Goal: Task Accomplishment & Management: Manage account settings

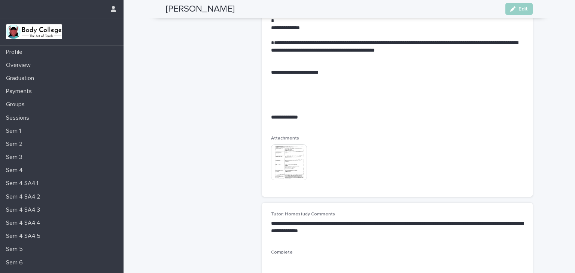
scroll to position [3550, 0]
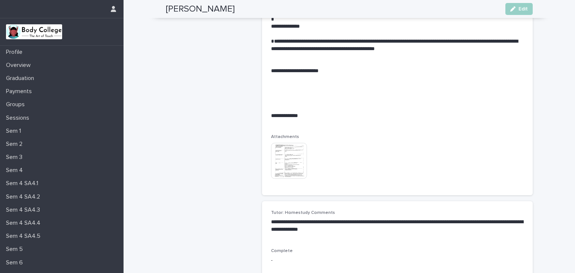
click at [330, 82] on p at bounding box center [397, 78] width 253 height 7
click at [515, 6] on button "Edit" at bounding box center [519, 9] width 27 height 12
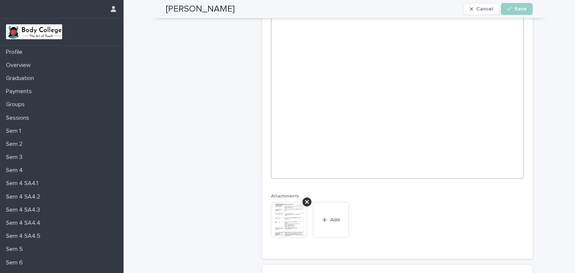
scroll to position [2986, 0]
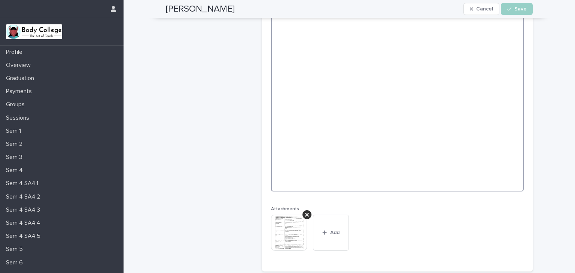
paste textarea "**********"
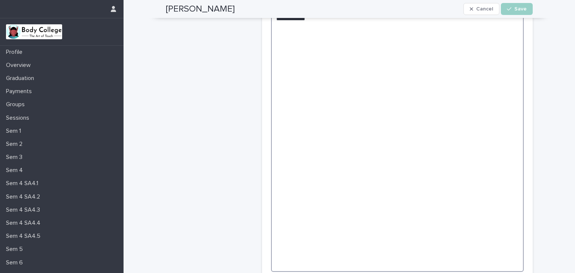
scroll to position [3055, 0]
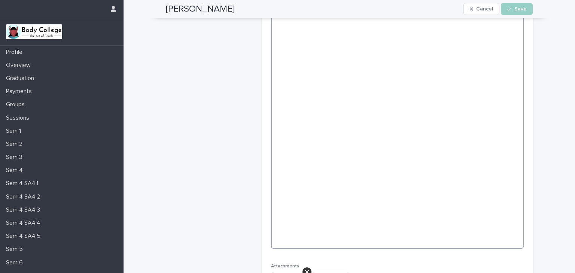
paste textarea "**********"
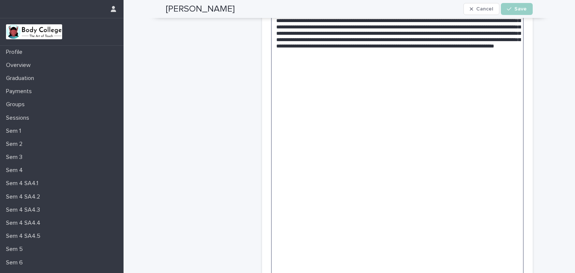
scroll to position [3082, 0]
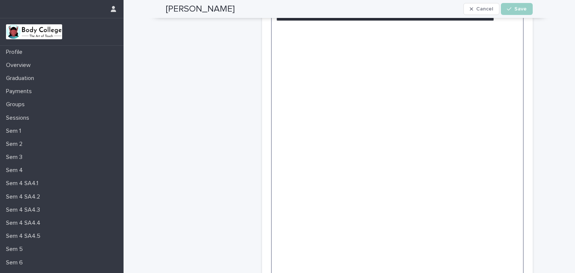
drag, startPoint x: 376, startPoint y: 146, endPoint x: 373, endPoint y: 158, distance: 13.3
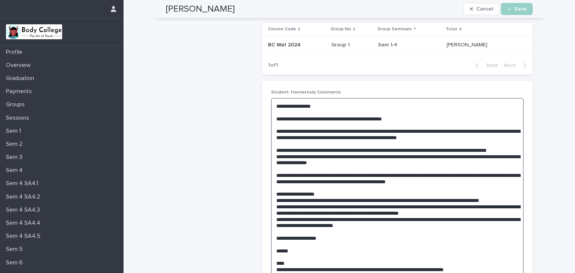
scroll to position [96, 0]
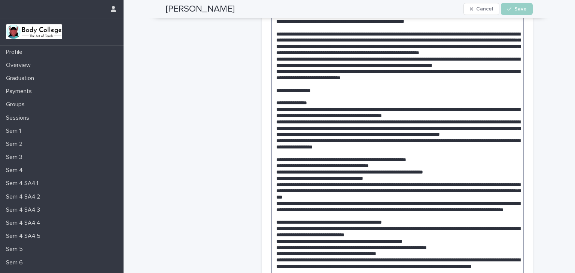
scroll to position [589, 0]
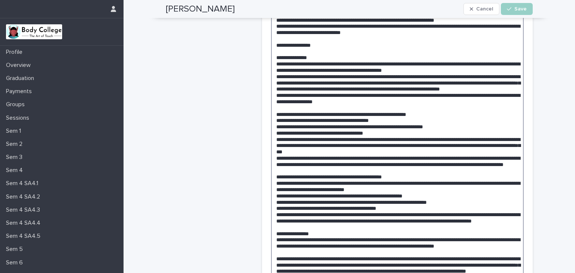
scroll to position [634, 0]
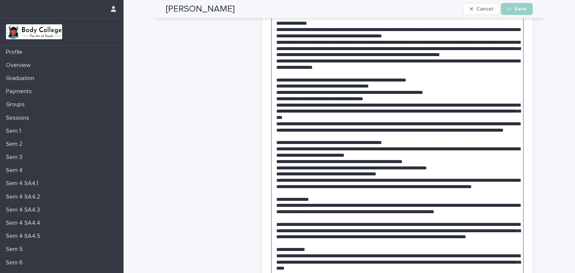
scroll to position [668, 0]
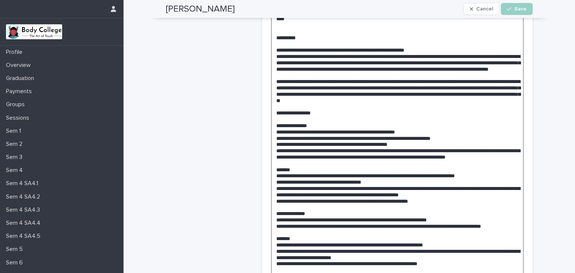
scroll to position [920, 0]
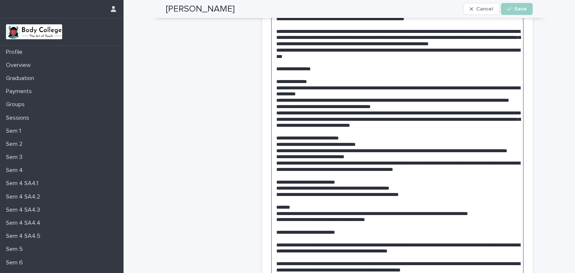
scroll to position [1936, 0]
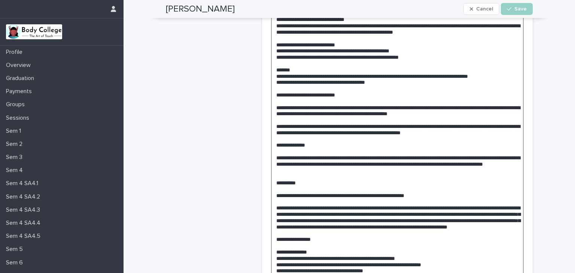
scroll to position [2072, 0]
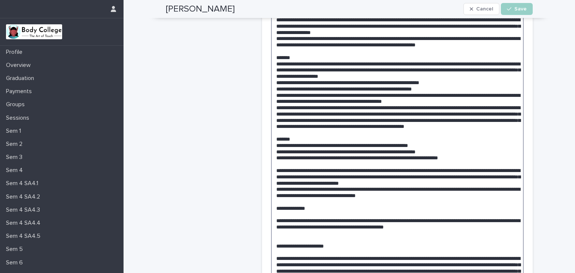
scroll to position [2666, 0]
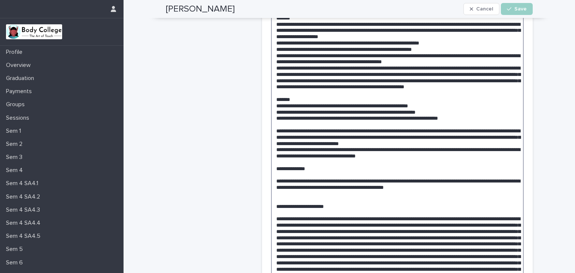
scroll to position [2708, 0]
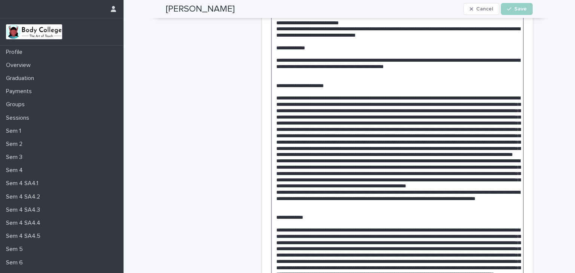
scroll to position [2830, 0]
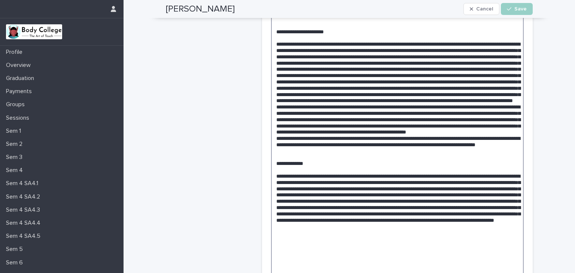
scroll to position [2880, 0]
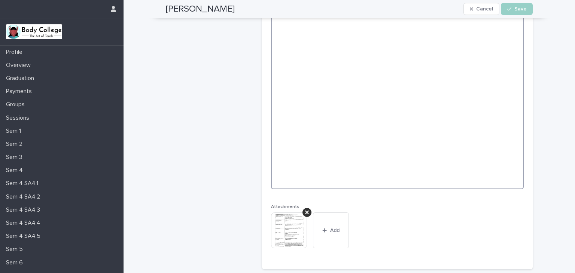
scroll to position [3172, 0]
type textarea "**********"
click at [510, 4] on button "Save" at bounding box center [517, 9] width 32 height 12
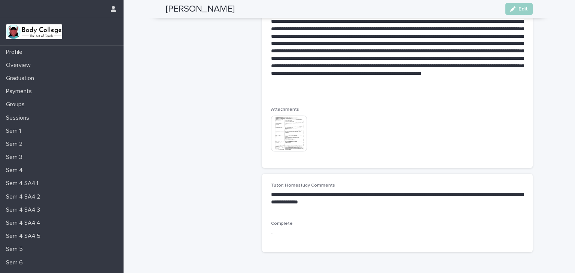
scroll to position [3801, 0]
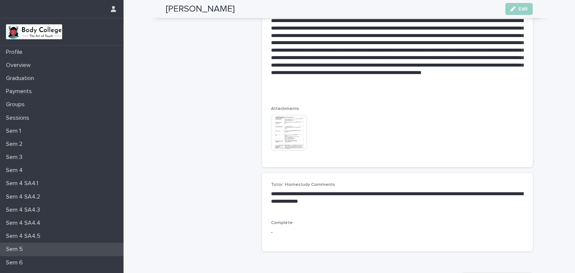
click at [22, 249] on p "Sem 5" at bounding box center [16, 249] width 26 height 7
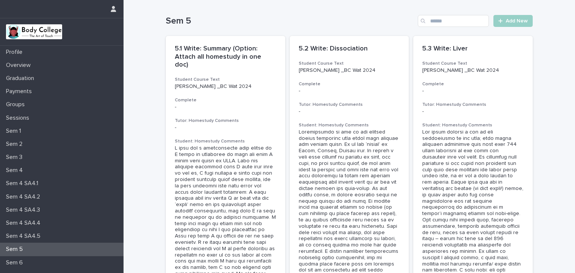
click at [24, 172] on p "Sem 4" at bounding box center [16, 170] width 26 height 7
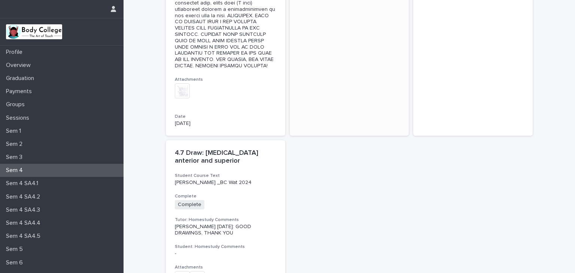
scroll to position [1281, 0]
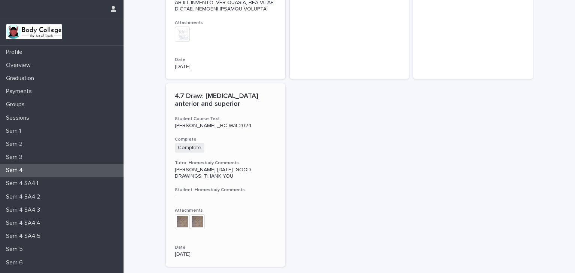
click at [180, 215] on img at bounding box center [182, 222] width 15 height 15
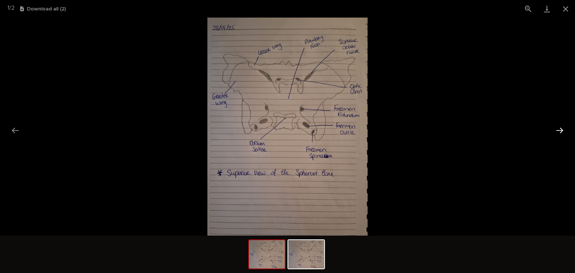
click at [557, 129] on button "Next slide" at bounding box center [560, 130] width 16 height 15
click at [312, 252] on img at bounding box center [306, 254] width 36 height 28
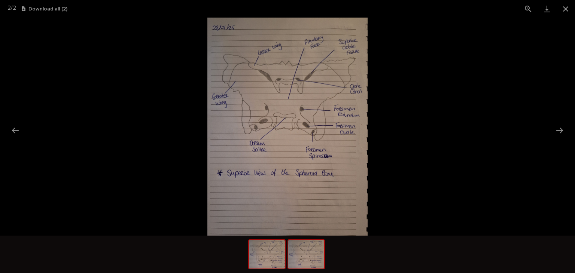
click at [264, 260] on img at bounding box center [267, 254] width 36 height 28
click at [309, 256] on img at bounding box center [306, 254] width 36 height 28
click at [567, 9] on button "Close gallery" at bounding box center [565, 9] width 19 height 18
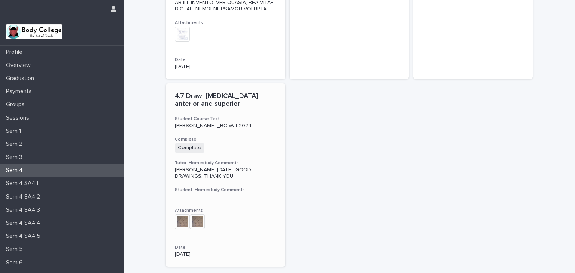
click at [192, 215] on img at bounding box center [197, 222] width 15 height 15
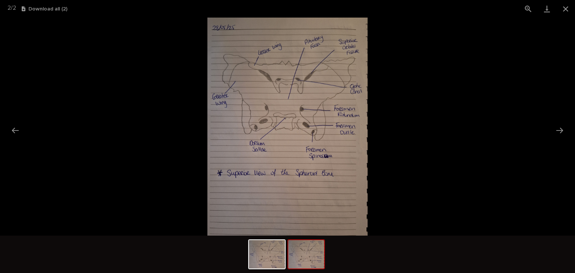
click at [313, 263] on img at bounding box center [306, 254] width 36 height 28
click at [261, 261] on img at bounding box center [267, 254] width 36 height 28
click at [302, 257] on img at bounding box center [306, 254] width 36 height 28
click at [566, 7] on button "Close gallery" at bounding box center [565, 9] width 19 height 18
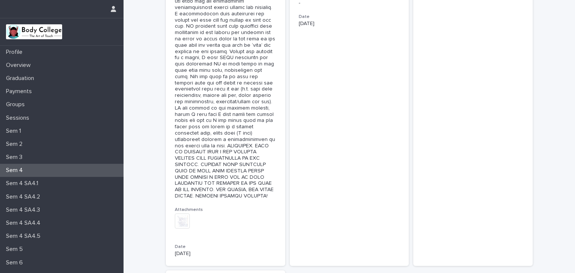
scroll to position [1271, 0]
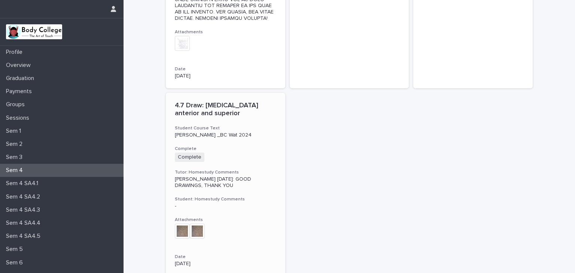
click at [240, 224] on div "+ 0" at bounding box center [225, 235] width 101 height 23
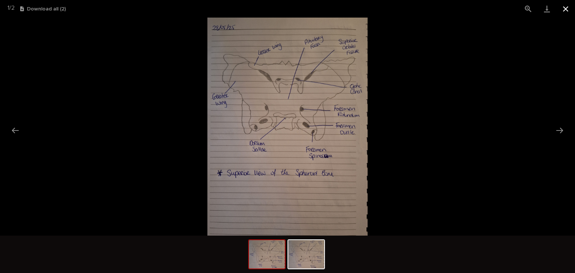
click at [565, 11] on button "Close gallery" at bounding box center [565, 9] width 19 height 18
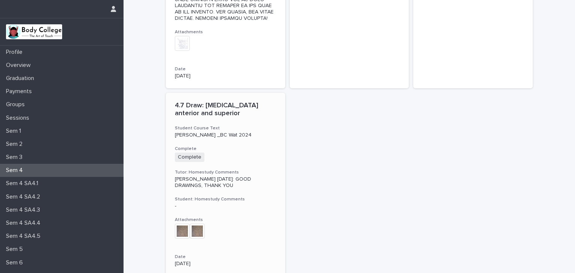
click at [218, 102] on p "4.7 Draw: [MEDICAL_DATA] anterior and superior" at bounding box center [225, 110] width 101 height 16
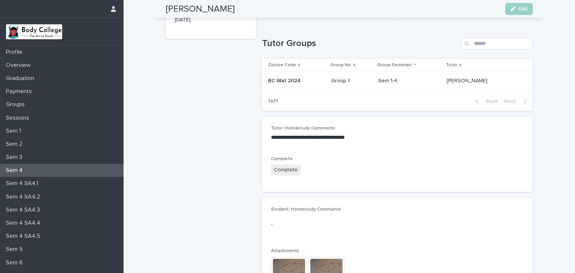
scroll to position [51, 0]
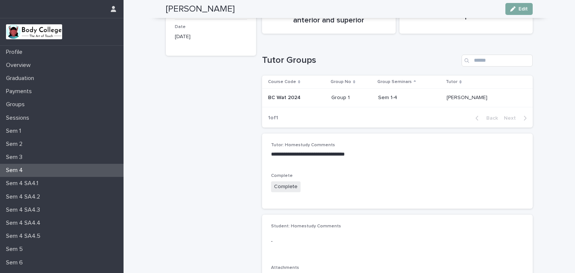
click at [515, 6] on button "Edit" at bounding box center [519, 9] width 27 height 12
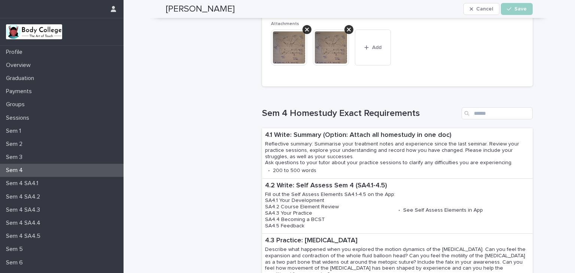
scroll to position [311, 0]
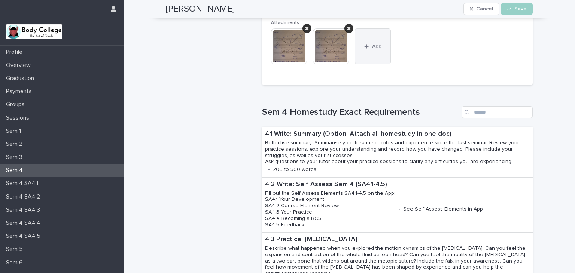
click at [370, 41] on button "Add" at bounding box center [373, 46] width 36 height 36
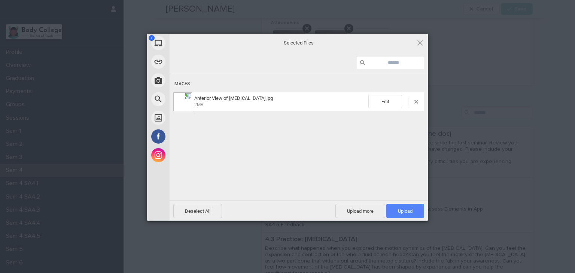
click at [399, 213] on span "Upload 1" at bounding box center [405, 212] width 15 height 6
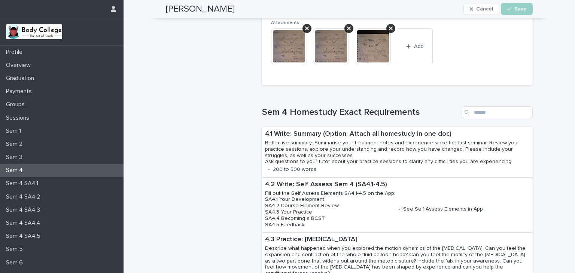
click at [371, 46] on img at bounding box center [373, 46] width 36 height 36
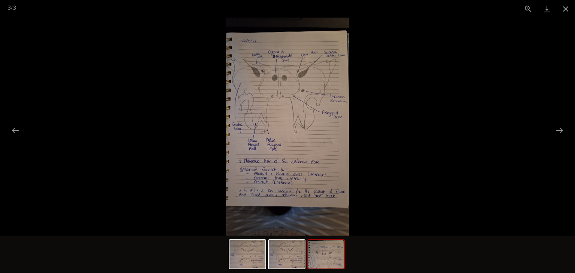
scroll to position [0, 0]
click at [371, 46] on picture at bounding box center [287, 127] width 575 height 218
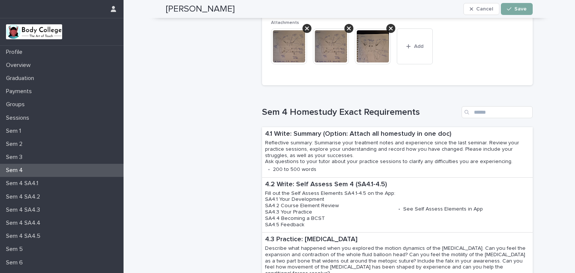
click at [509, 7] on icon "button" at bounding box center [509, 8] width 4 height 5
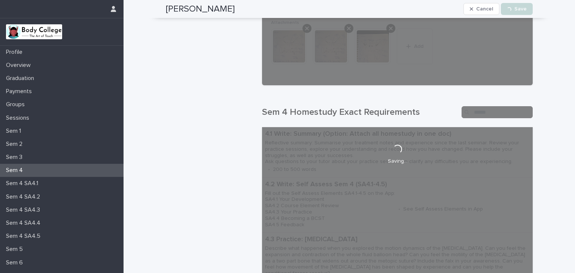
scroll to position [301, 0]
